Goal: Task Accomplishment & Management: Use online tool/utility

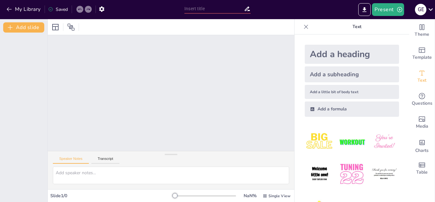
click at [320, 169] on img at bounding box center [320, 174] width 30 height 30
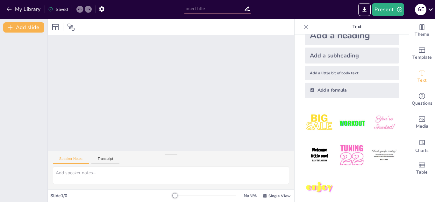
scroll to position [26, 0]
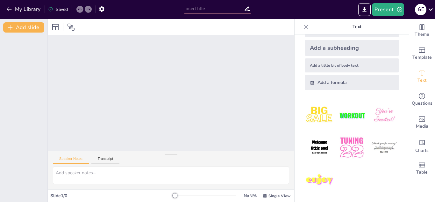
click at [319, 143] on img at bounding box center [320, 148] width 30 height 30
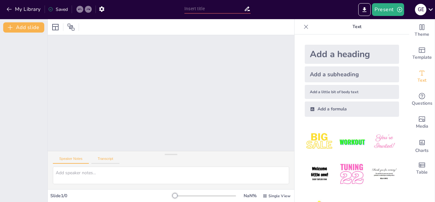
click at [111, 160] on button "Transcript" at bounding box center [105, 160] width 28 height 7
click at [303, 27] on icon at bounding box center [306, 27] width 6 height 6
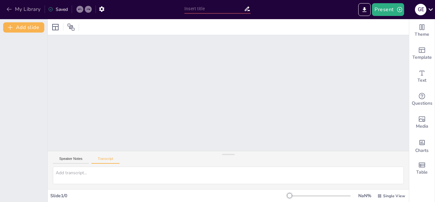
click at [11, 9] on icon "button" at bounding box center [9, 9] width 5 height 4
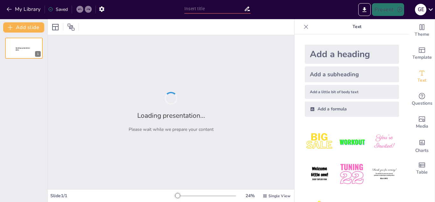
type input "Módulo I 2025: Transformando la Evaluación Docente en Educación Parvularia"
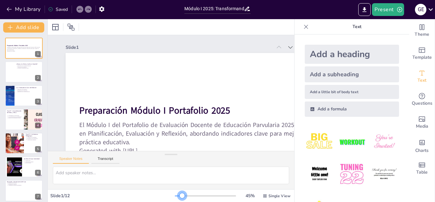
drag, startPoint x: 173, startPoint y: 195, endPoint x: 178, endPoint y: 196, distance: 5.3
click at [180, 196] on div at bounding box center [182, 195] width 5 height 5
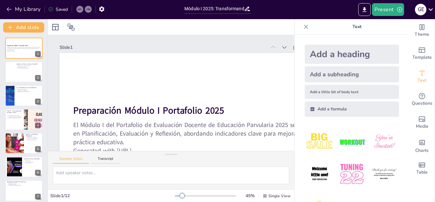
scroll to position [0, 10]
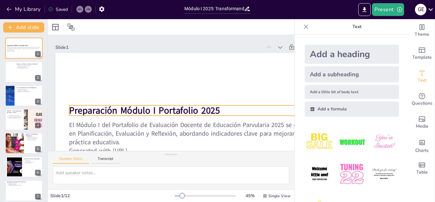
click at [223, 108] on p "Preparación Módulo I Portafolio 2025" at bounding box center [143, 88] width 221 height 135
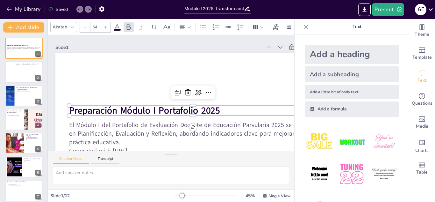
click at [315, 170] on img at bounding box center [320, 174] width 30 height 30
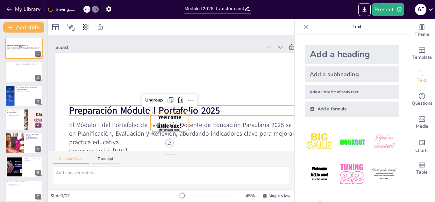
click at [193, 107] on strong "Preparación Módulo I Portafolio 2025" at bounding box center [140, 98] width 143 height 73
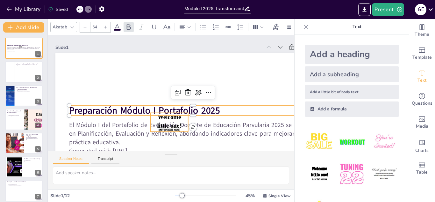
click at [187, 117] on span "Welcome little one!" at bounding box center [198, 103] width 22 height 27
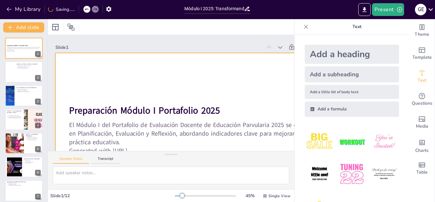
click at [237, 62] on div at bounding box center [171, 50] width 316 height 272
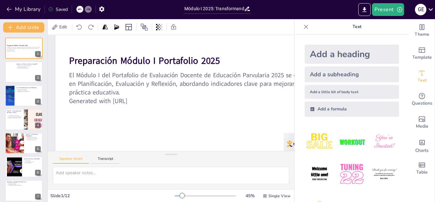
scroll to position [48, 10]
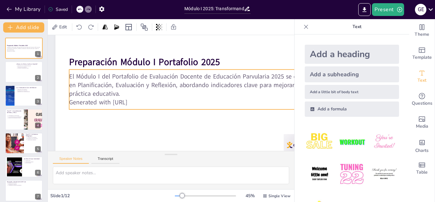
click at [152, 101] on p "Generated with [URL]" at bounding box center [155, 111] width 85 height 238
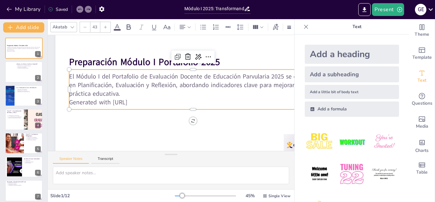
click at [152, 101] on p "Generated with [URL]" at bounding box center [193, 102] width 248 height 9
click at [152, 101] on p "Generated with [URL]" at bounding box center [163, 70] width 172 height 190
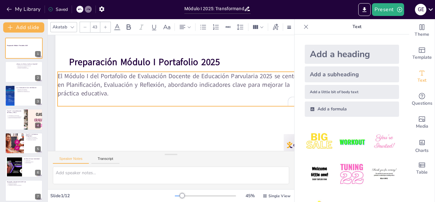
drag, startPoint x: 128, startPoint y: 91, endPoint x: 114, endPoint y: 93, distance: 13.9
click at [114, 93] on p "El Módulo I del Portafolio de Evaluación Docente de Educación Parvularia 2025 s…" at bounding box center [182, 85] width 248 height 26
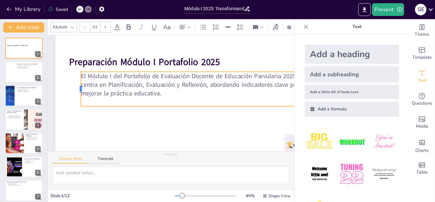
drag, startPoint x: 56, startPoint y: 87, endPoint x: 79, endPoint y: 87, distance: 23.3
click at [251, 108] on div at bounding box center [259, 125] width 16 height 34
click at [192, 98] on p "To enrich screen reader interactions, please activate Accessibility in Grammarl…" at bounding box center [181, 114] width 173 height 157
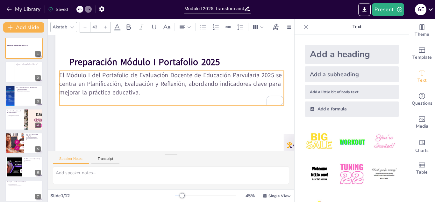
drag, startPoint x: 212, startPoint y: 98, endPoint x: 189, endPoint y: 97, distance: 22.3
click at [189, 97] on p "To enrich screen reader interactions, please activate Accessibility in Grammarl…" at bounding box center [165, 97] width 120 height 199
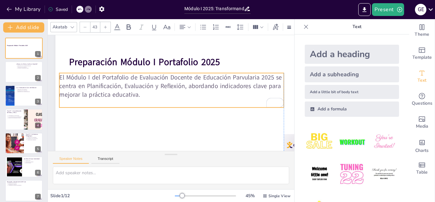
click at [141, 94] on p "El Módulo I del Portafolio de Evaluación Docente de Educación Parvularia 2025 s…" at bounding box center [171, 86] width 225 height 26
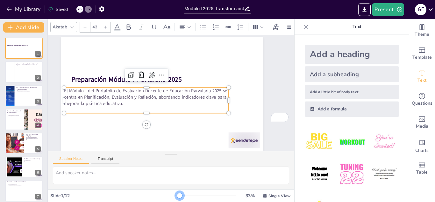
scroll to position [20, 1]
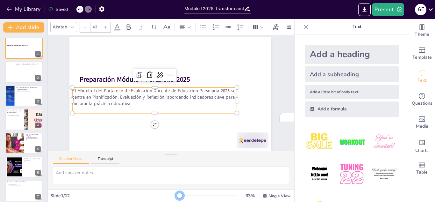
drag, startPoint x: 179, startPoint y: 195, endPoint x: 176, endPoint y: 195, distance: 3.8
click at [177, 195] on div at bounding box center [179, 195] width 5 height 5
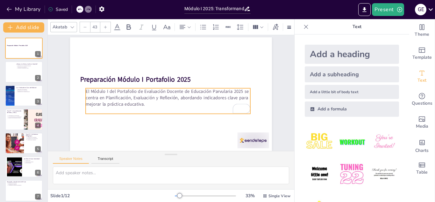
drag, startPoint x: 157, startPoint y: 101, endPoint x: 170, endPoint y: 102, distance: 12.8
click at [170, 102] on p "El Módulo I del Portafolio de Evaluación Docente de Educación Parvularia 2025 s…" at bounding box center [174, 97] width 84 height 158
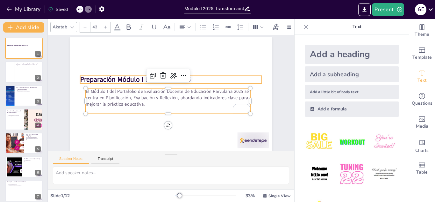
click at [147, 78] on strong "Preparación Módulo I Portafolio 2025" at bounding box center [174, 130] width 54 height 105
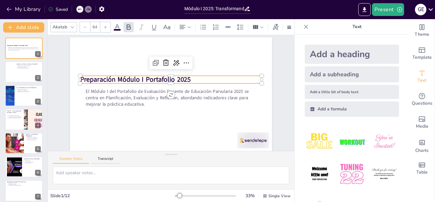
click at [184, 98] on strong "Preparación Módulo I Portafolio 2025" at bounding box center [203, 114] width 110 height 32
click at [184, 74] on strong "Preparación Módulo I Portafolio 2025" at bounding box center [161, 56] width 72 height 95
click at [184, 74] on strong "Preparación Módulo I Portafolio 2025" at bounding box center [169, 55] width 54 height 105
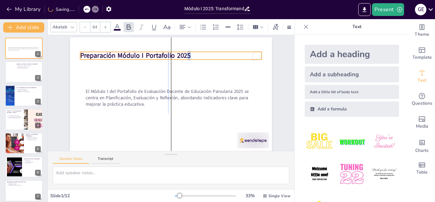
drag, startPoint x: 184, startPoint y: 74, endPoint x: 182, endPoint y: 50, distance: 24.0
click at [194, 50] on strong "Preparación Módulo I Portafolio 2025" at bounding box center [204, 53] width 21 height 111
click at [153, 52] on strong "Preparación Módulo I Portafolio 2025" at bounding box center [158, 42] width 100 height 63
click at [153, 52] on strong "Preparación Módulo I Portafolio 2025" at bounding box center [119, 89] width 88 height 81
click at [158, 52] on p "Preparación Módulo I Portafolio 2025" at bounding box center [134, 86] width 47 height 180
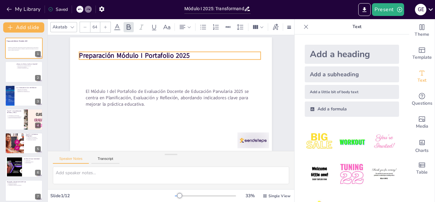
click at [186, 52] on p "Preparación Módulo I Portafolio 2025" at bounding box center [205, 77] width 83 height 170
click at [185, 76] on p "Preparación Módulo I Portafolio 2025" at bounding box center [153, 125] width 162 height 99
click at [194, 51] on p "Preparación Módulo I Portafolio 2025" at bounding box center [208, 88] width 28 height 182
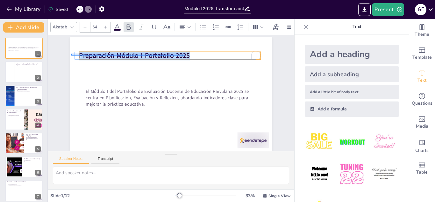
drag, startPoint x: 185, startPoint y: 51, endPoint x: 71, endPoint y: 49, distance: 114.1
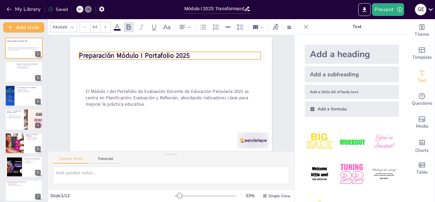
click at [75, 25] on icon at bounding box center [72, 27] width 5 height 5
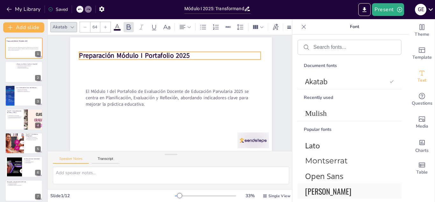
click at [321, 193] on span "[PERSON_NAME]" at bounding box center [348, 190] width 86 height 11
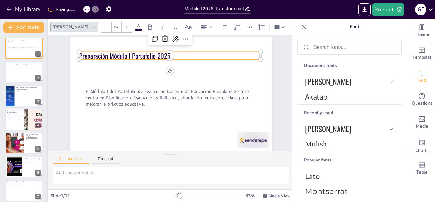
click at [122, 25] on div at bounding box center [127, 27] width 10 height 10
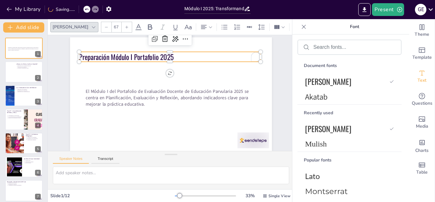
click at [122, 25] on div at bounding box center [127, 27] width 10 height 10
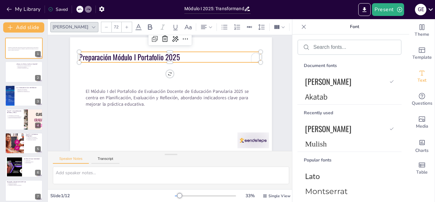
click at [122, 25] on div at bounding box center [127, 27] width 10 height 10
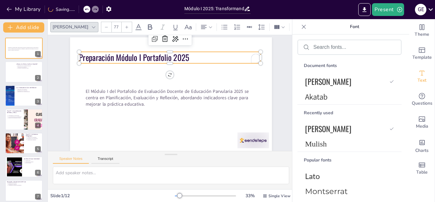
click at [122, 25] on div at bounding box center [127, 27] width 10 height 10
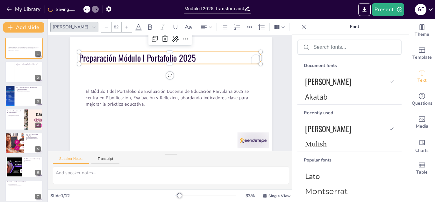
click at [122, 25] on div at bounding box center [127, 27] width 10 height 10
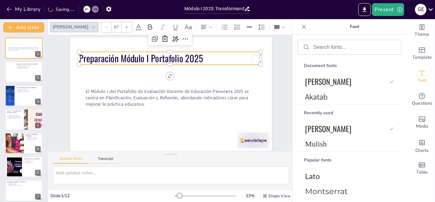
click at [122, 25] on div at bounding box center [127, 27] width 10 height 10
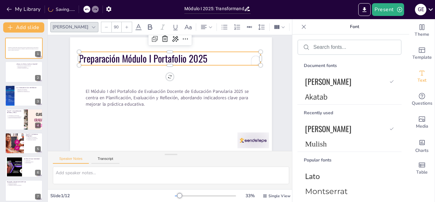
click at [122, 25] on div at bounding box center [127, 27] width 10 height 10
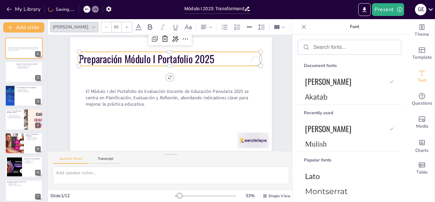
click at [122, 25] on div at bounding box center [127, 27] width 10 height 10
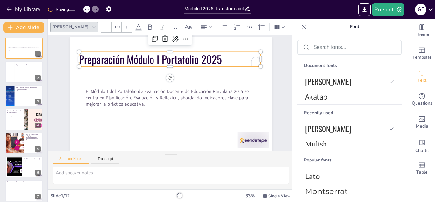
click at [122, 25] on div at bounding box center [127, 27] width 10 height 10
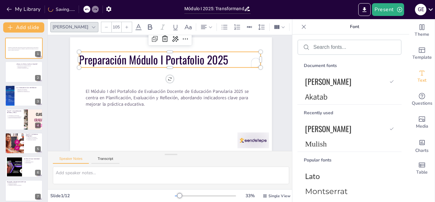
click at [122, 25] on div at bounding box center [127, 27] width 10 height 10
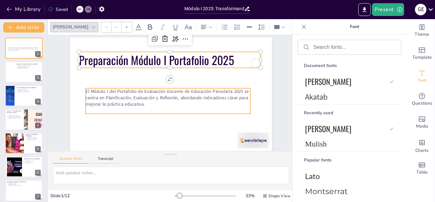
click at [155, 91] on p "El Módulo I del Portafolio de Evaluación Docente de Educación Parvularia 2025 s…" at bounding box center [167, 88] width 69 height 163
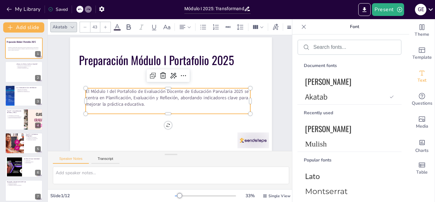
click at [144, 97] on p "El Módulo I del Portafolio de Evaluación Docente de Educación Parvularia 2025 s…" at bounding box center [166, 95] width 152 height 99
click at [107, 25] on icon at bounding box center [106, 27] width 4 height 4
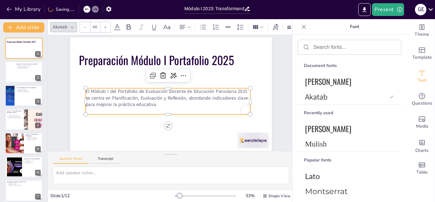
click at [107, 25] on icon at bounding box center [106, 27] width 4 height 4
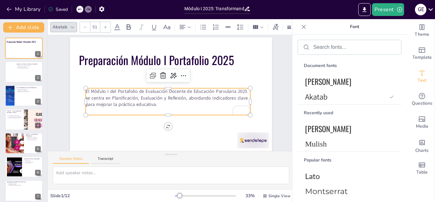
click at [107, 25] on icon at bounding box center [106, 27] width 4 height 4
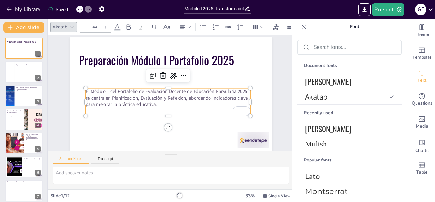
click at [152, 99] on p "El Módulo I del Portafolio de Evaluación Docente de Educación Parvularia 2025 s…" at bounding box center [167, 88] width 69 height 163
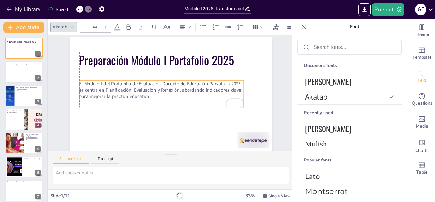
drag, startPoint x: 154, startPoint y: 98, endPoint x: 147, endPoint y: 91, distance: 9.9
click at [147, 91] on p "El Módulo I del Portafolio de Evaluación Docente de Educación Parvularia 2025 s…" at bounding box center [181, 90] width 152 height 99
drag, startPoint x: 145, startPoint y: 92, endPoint x: 153, endPoint y: 94, distance: 7.7
click at [153, 94] on p "El Módulo I del Portafolio de Evaluación Docente de Educación Parvularia 2025 s…" at bounding box center [173, 90] width 125 height 135
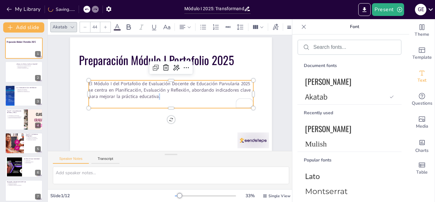
click at [156, 90] on p "El Módulo I del Portafolio de Evaluación Docente de Educación Parvularia 2025 s…" at bounding box center [174, 93] width 37 height 166
click at [155, 90] on p "El Módulo I del Portafolio de Evaluación Docente de Educación Parvularia 2025 s…" at bounding box center [172, 89] width 163 height 69
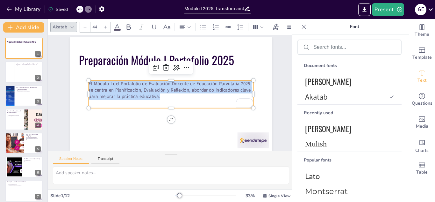
click at [155, 90] on p "El Módulo I del Portafolio de Evaluación Docente de Educación Parvularia 2025 s…" at bounding box center [172, 95] width 158 height 85
click at [105, 25] on icon at bounding box center [106, 27] width 4 height 4
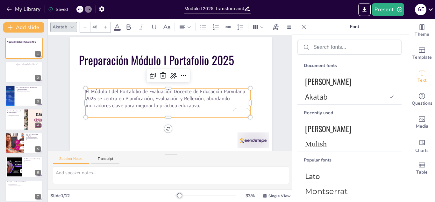
click at [105, 25] on icon at bounding box center [106, 27] width 4 height 4
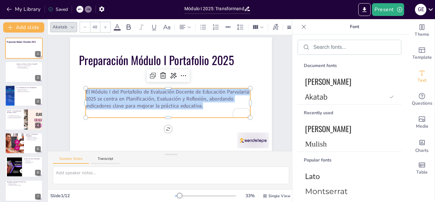
click at [105, 25] on icon at bounding box center [106, 27] width 4 height 4
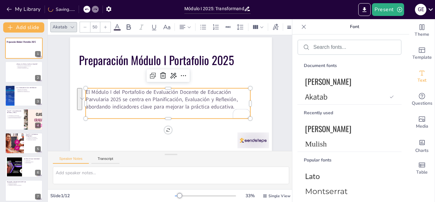
click at [105, 25] on icon at bounding box center [106, 27] width 4 height 4
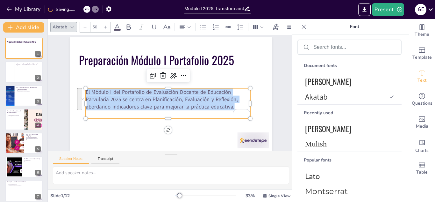
click at [105, 25] on icon at bounding box center [106, 27] width 4 height 4
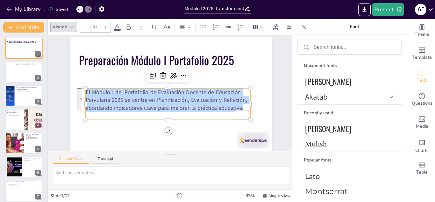
click at [105, 25] on icon at bounding box center [106, 27] width 4 height 4
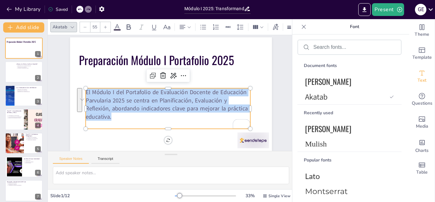
click at [105, 25] on icon at bounding box center [106, 27] width 4 height 4
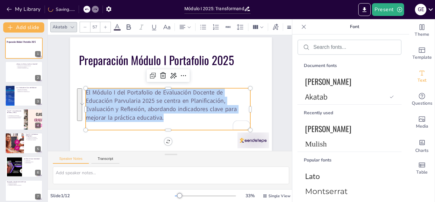
click at [105, 25] on icon at bounding box center [106, 27] width 4 height 4
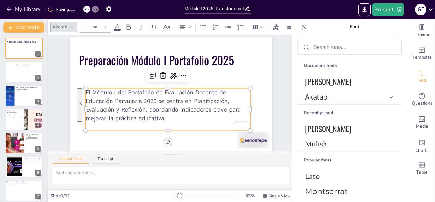
click at [105, 25] on icon at bounding box center [106, 27] width 4 height 4
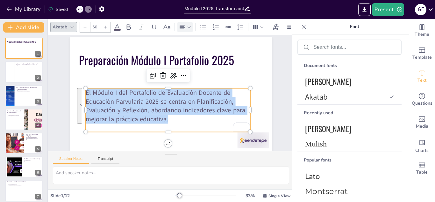
click at [186, 25] on div at bounding box center [185, 27] width 13 height 8
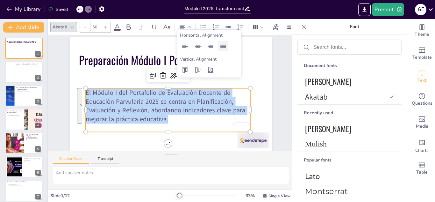
click at [224, 48] on icon at bounding box center [224, 46] width 8 height 8
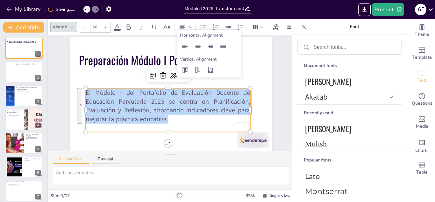
click at [107, 25] on icon at bounding box center [106, 27] width 4 height 4
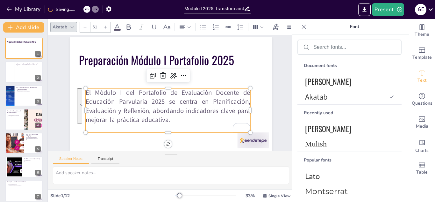
click at [107, 25] on icon at bounding box center [106, 27] width 4 height 4
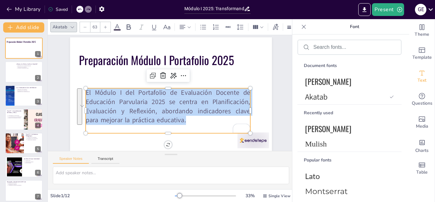
click at [107, 25] on icon at bounding box center [106, 27] width 4 height 4
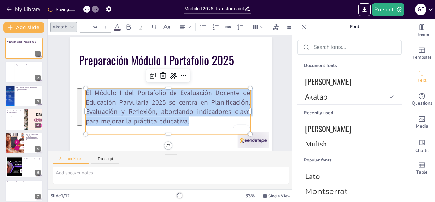
click at [107, 25] on icon at bounding box center [106, 27] width 4 height 4
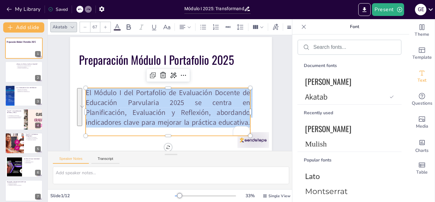
click at [107, 25] on icon at bounding box center [106, 27] width 4 height 4
type input "68"
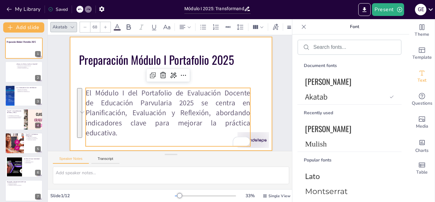
click at [258, 79] on div at bounding box center [171, 91] width 232 height 199
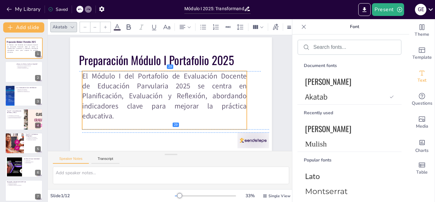
drag, startPoint x: 174, startPoint y: 103, endPoint x: 171, endPoint y: 87, distance: 16.6
click at [171, 87] on p "El Módulo I del Portafolio de Evaluación Docente de Educación Parvularia 2025 s…" at bounding box center [165, 90] width 148 height 156
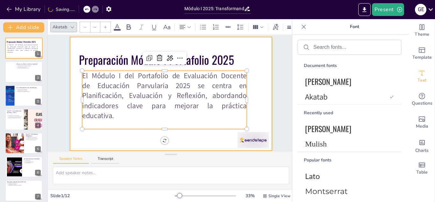
click at [249, 82] on div at bounding box center [170, 92] width 227 height 171
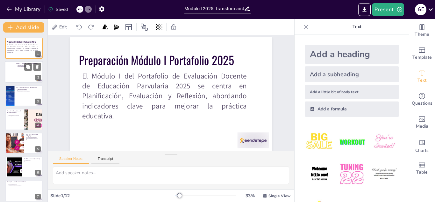
click at [18, 72] on div at bounding box center [24, 72] width 38 height 22
type textarea "Lo ipsumdol sitametcons ad elitsed doei tempori ut laboreetdolo magnaa en adm v…"
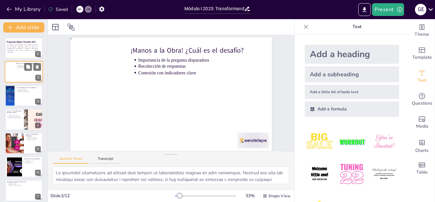
scroll to position [0, 1]
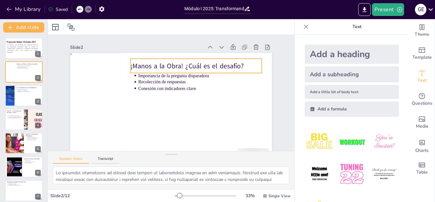
click at [180, 62] on p "¡Manos a la Obra! ¿Cuál es el desafío?" at bounding box center [199, 68] width 132 height 23
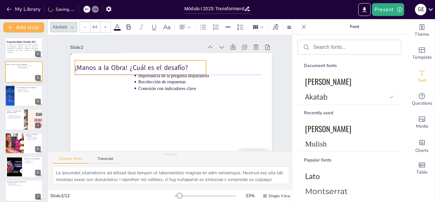
drag, startPoint x: 183, startPoint y: 66, endPoint x: 127, endPoint y: 67, distance: 55.8
click at [184, 67] on p "¡Manos a la Obra! ¿Cuál es el desafío?" at bounding box center [202, 68] width 37 height 130
drag, startPoint x: 127, startPoint y: 67, endPoint x: 131, endPoint y: 68, distance: 4.2
click at [192, 68] on p "¡Manos a la Obra! ¿Cuál es el desafío?" at bounding box center [197, 66] width 10 height 131
click at [153, 67] on p "¡Manos a la Obra! ¿Cuál es el desafío?" at bounding box center [184, 58] width 62 height 124
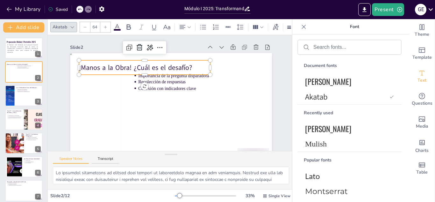
click at [115, 67] on p "¡Manos a la Obra! ¿Cuál es el desafío?" at bounding box center [135, 88] width 112 height 85
click at [115, 67] on p "¡Manos a la Obra! ¿Cuál es el desafío?" at bounding box center [154, 60] width 128 height 49
click at [122, 78] on p "¡Manos a la Obra! ¿Cuál es el desafío?" at bounding box center [169, 130] width 95 height 104
click at [187, 67] on p "¡Manos a la Obra! ¿Cuál es el desafío?" at bounding box center [184, 58] width 62 height 124
click at [187, 94] on p "¡Manos a la Obra! ¿Cuál es el desafío?" at bounding box center [202, 112] width 130 height 37
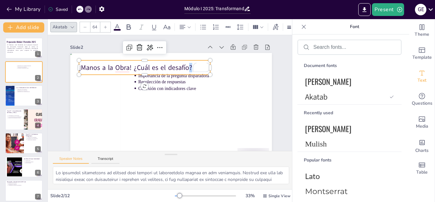
click at [187, 73] on p "¡Manos a la Obra! ¿Cuál es el desafío?" at bounding box center [166, 129] width 85 height 112
click at [187, 100] on p "¡Manos a la Obra! ¿Cuál es el desafío?" at bounding box center [189, 124] width 128 height 49
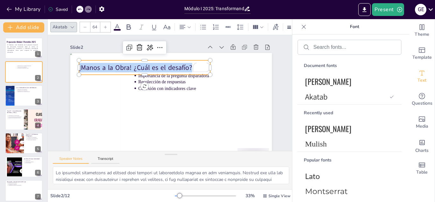
click at [187, 67] on p "¡Manos a la Obra! ¿Cuál es el desafío?" at bounding box center [207, 90] width 95 height 104
click at [73, 25] on icon at bounding box center [72, 27] width 5 height 5
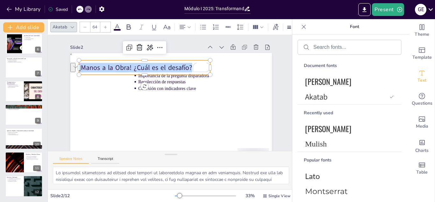
scroll to position [0, 0]
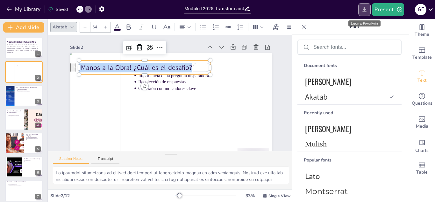
click at [365, 9] on icon "Export to PowerPoint" at bounding box center [365, 9] width 4 height 5
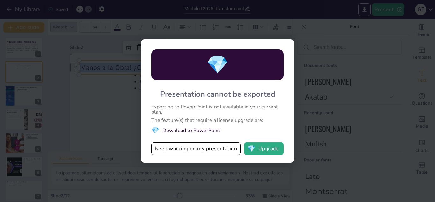
click at [230, 131] on li "💎 Download to PowerPoint" at bounding box center [217, 130] width 133 height 9
click at [251, 148] on span "💎" at bounding box center [252, 148] width 8 height 6
